Goal: Book appointment/travel/reservation

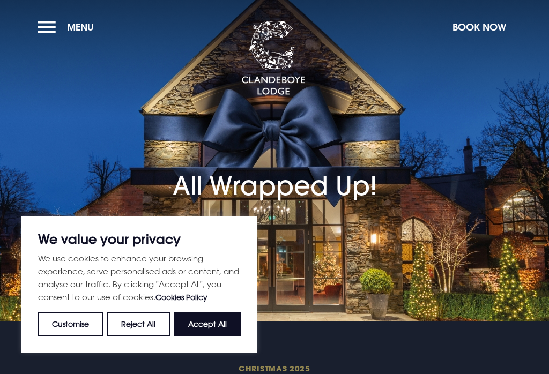
click at [218, 320] on button "Accept All" at bounding box center [207, 325] width 66 height 24
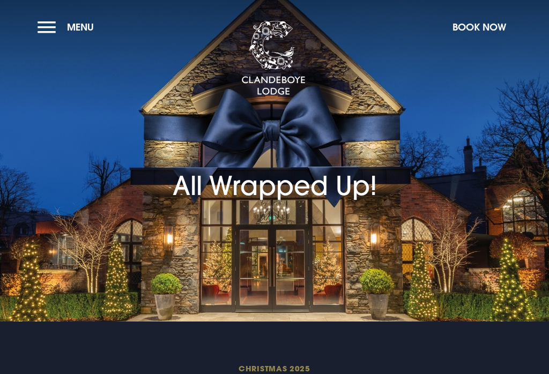
checkbox input "true"
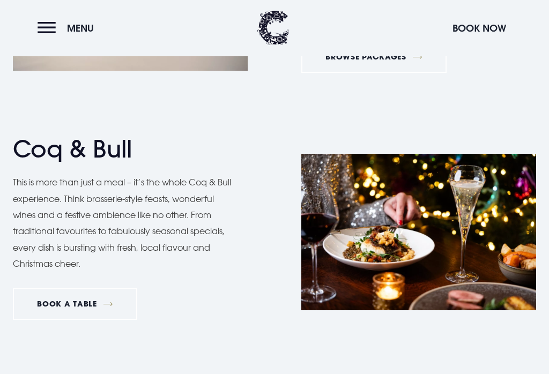
scroll to position [1433, 0]
click at [82, 299] on link "BOOK A TABLE" at bounding box center [75, 304] width 124 height 32
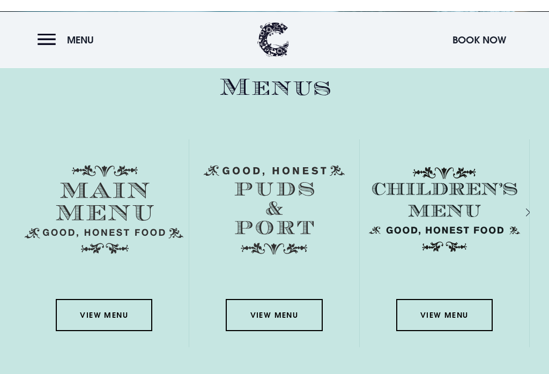
scroll to position [1446, 0]
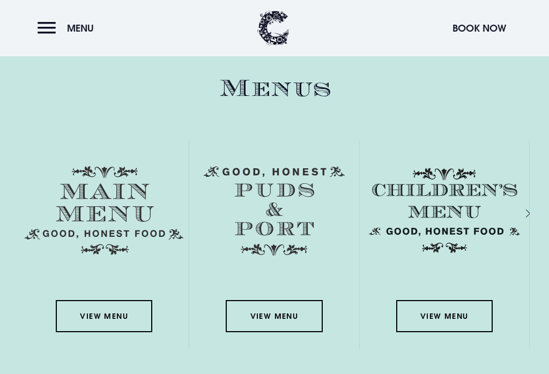
click at [130, 322] on link "View Menu" at bounding box center [104, 316] width 97 height 32
